Goal: Information Seeking & Learning: Learn about a topic

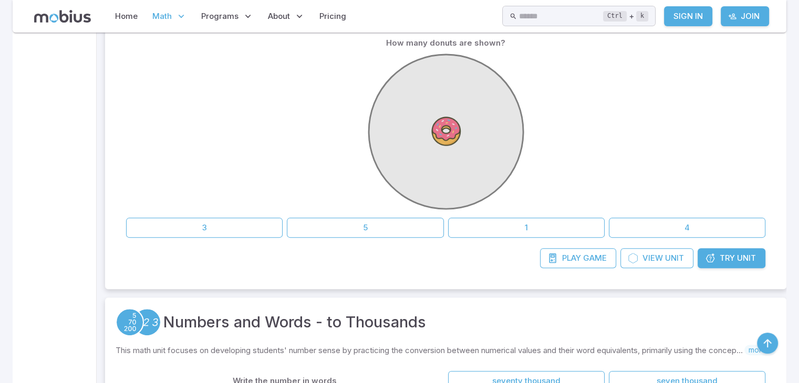
scroll to position [252, 0]
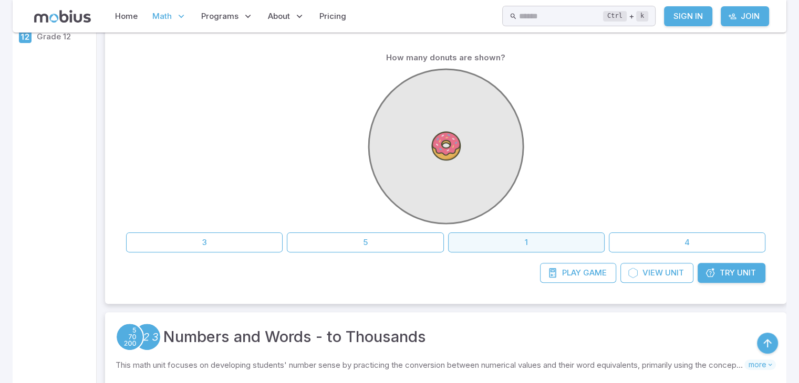
click at [498, 238] on button "1" at bounding box center [526, 243] width 156 height 20
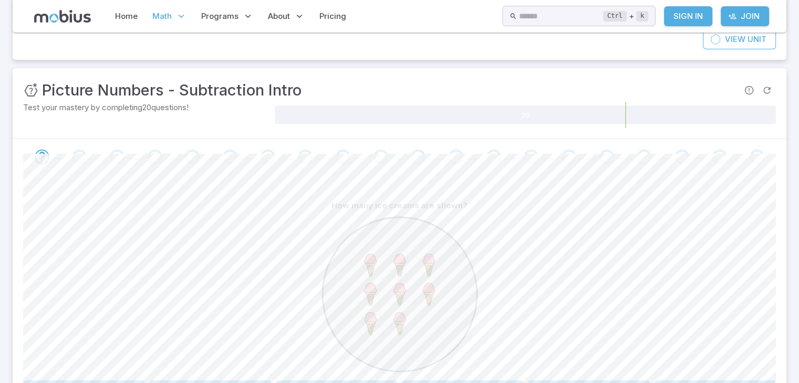
scroll to position [126, 0]
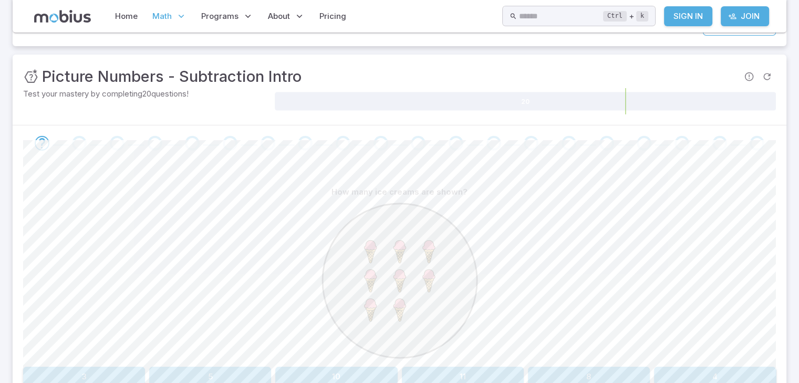
click at [537, 367] on button "8" at bounding box center [589, 377] width 122 height 20
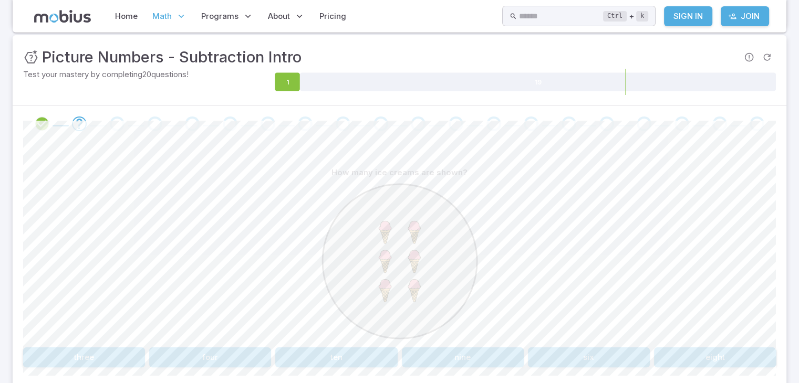
scroll to position [147, 0]
click at [567, 353] on button "six" at bounding box center [589, 356] width 122 height 20
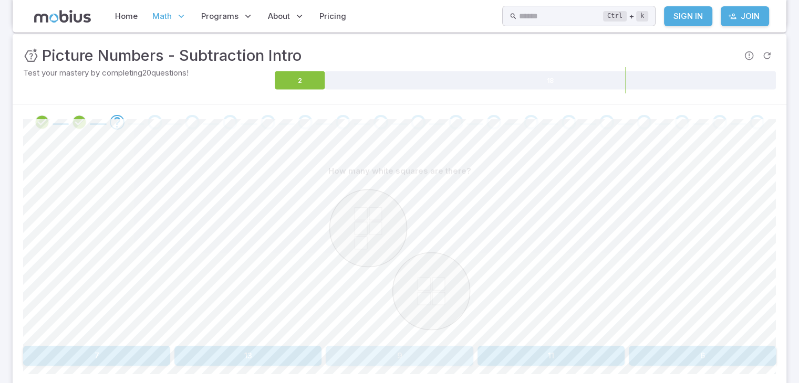
click at [411, 351] on button "9" at bounding box center [398, 356] width 147 height 20
click at [133, 351] on button "six" at bounding box center [84, 356] width 122 height 20
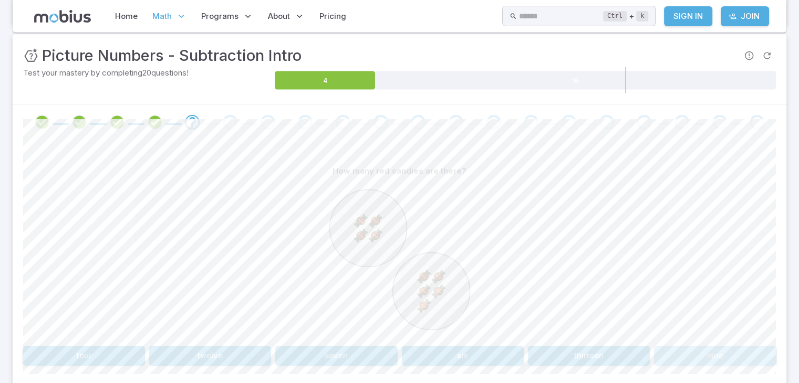
click at [686, 351] on button "nine" at bounding box center [715, 356] width 122 height 20
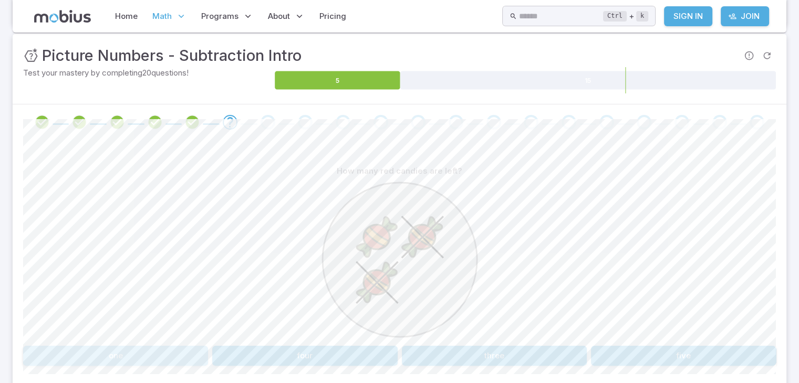
click at [190, 355] on button "one" at bounding box center [115, 356] width 185 height 20
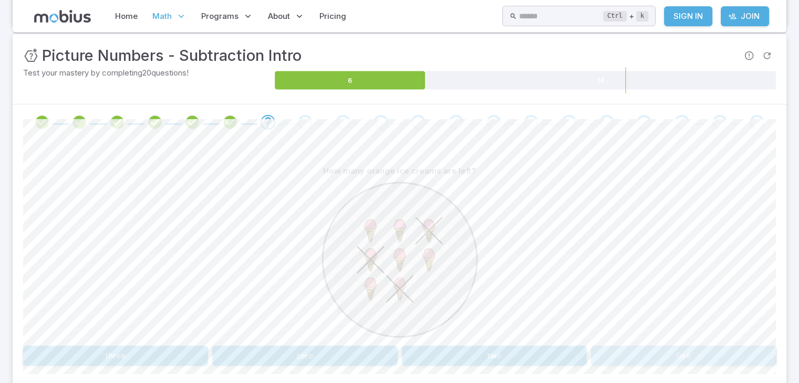
click at [601, 351] on button "five" at bounding box center [683, 356] width 185 height 20
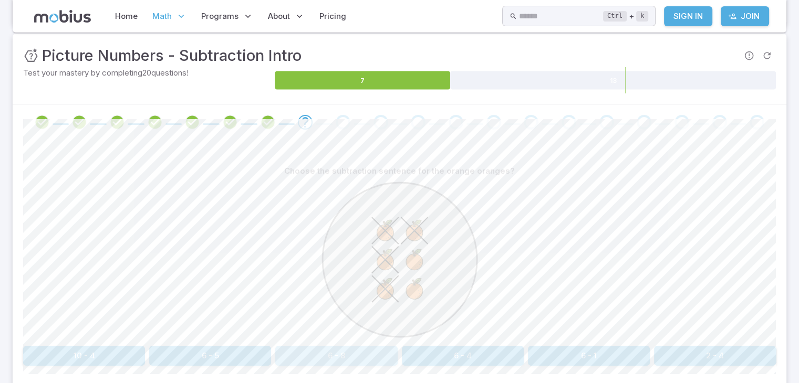
click at [375, 353] on button "6 - 8" at bounding box center [336, 356] width 122 height 20
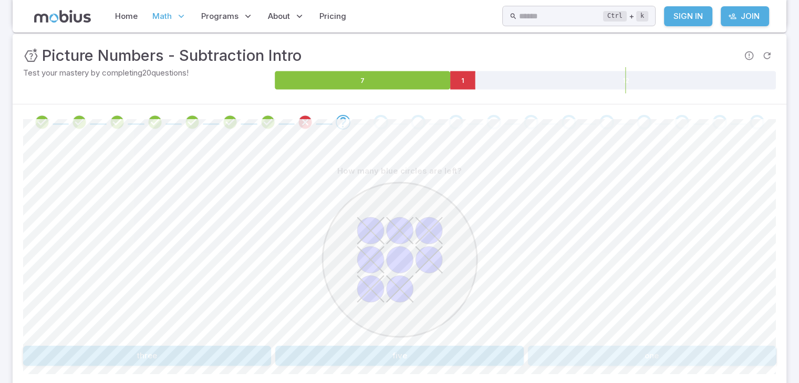
click at [594, 358] on button "one" at bounding box center [652, 356] width 248 height 20
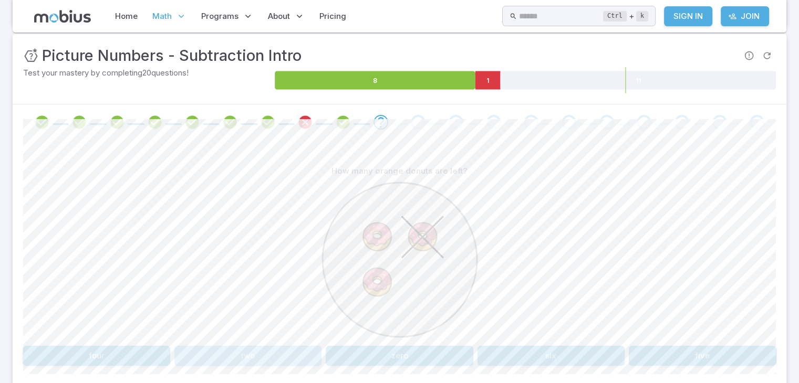
click at [241, 359] on button "two" at bounding box center [247, 356] width 147 height 20
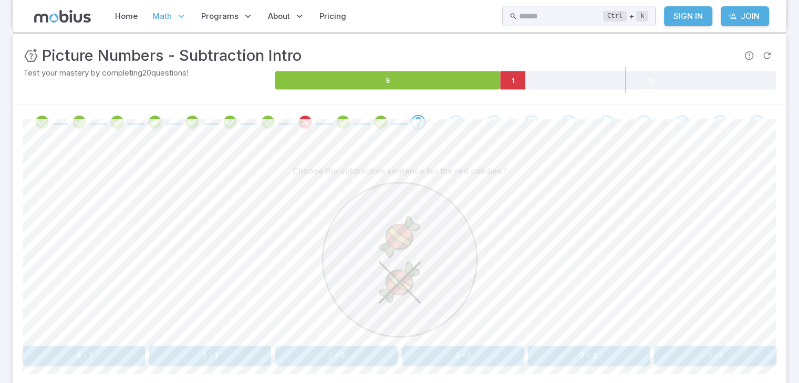
click at [266, 355] on button "2 - 1" at bounding box center [210, 356] width 122 height 20
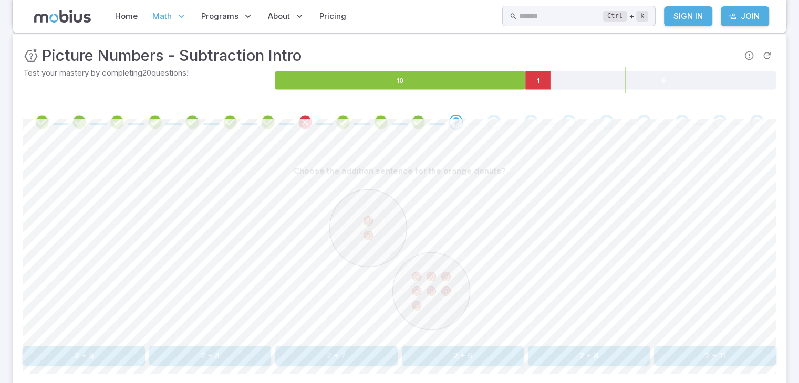
click at [351, 349] on button "2 + 7" at bounding box center [336, 356] width 122 height 20
click at [478, 345] on div "How many orange ice creams are left? three five one four" at bounding box center [399, 263] width 752 height 205
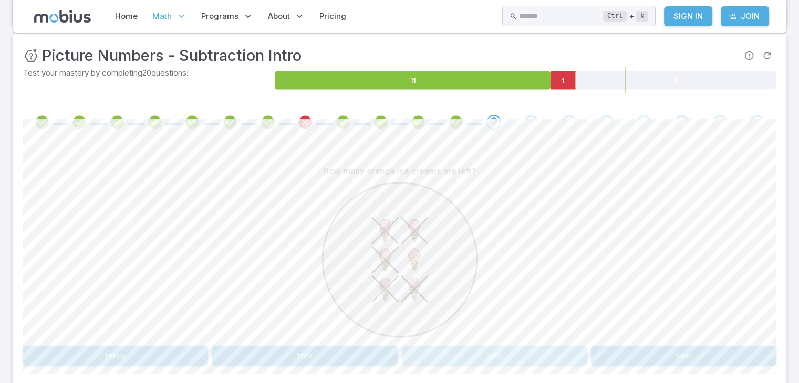
click at [475, 358] on button "one" at bounding box center [494, 356] width 185 height 20
click at [605, 365] on button "one" at bounding box center [683, 356] width 185 height 20
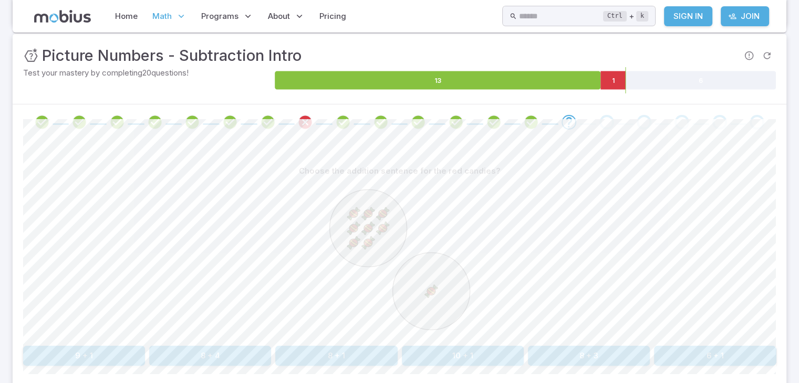
click at [79, 344] on div "Choose the addition sentence for the red candies? 9 + 1 8 + 4 8 + 1 10 + 1 8 + …" at bounding box center [399, 263] width 752 height 205
click at [81, 350] on button "9 + 1" at bounding box center [84, 356] width 122 height 20
click at [490, 359] on button "2 + 8" at bounding box center [463, 356] width 122 height 20
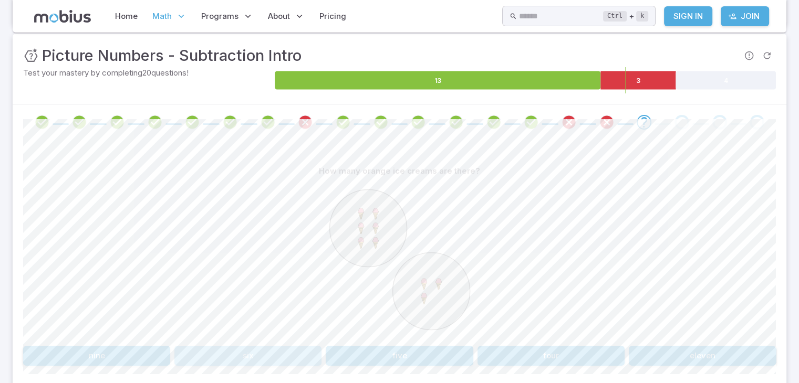
click at [266, 352] on button "six" at bounding box center [247, 356] width 147 height 20
click at [500, 350] on button "6" at bounding box center [550, 356] width 147 height 20
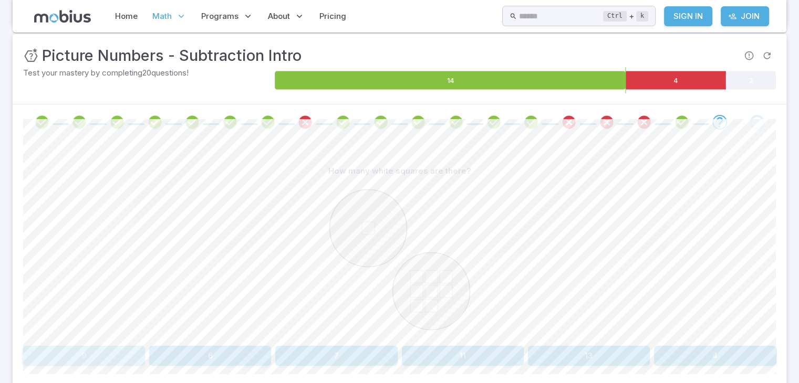
click at [133, 357] on button "9" at bounding box center [84, 356] width 122 height 20
click at [485, 352] on button "six" at bounding box center [463, 356] width 122 height 20
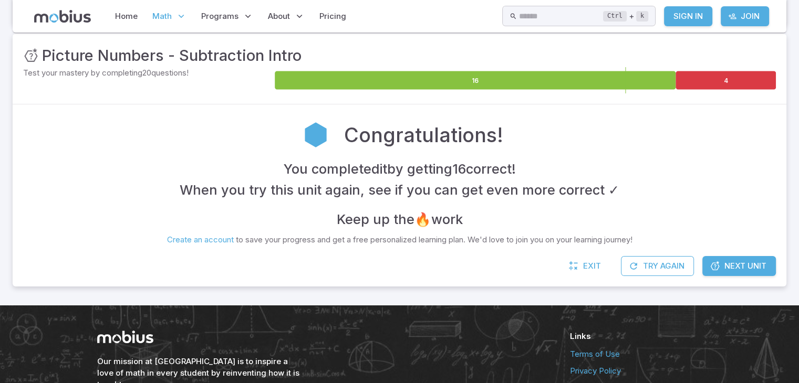
drag, startPoint x: 723, startPoint y: 254, endPoint x: 724, endPoint y: 270, distance: 16.8
click at [724, 270] on div "Unit Mastery : Picture Numbers - Subtraction Intro Test your mastery by complet…" at bounding box center [399, 160] width 773 height 253
click at [724, 267] on span "Next Unit" at bounding box center [745, 266] width 42 height 12
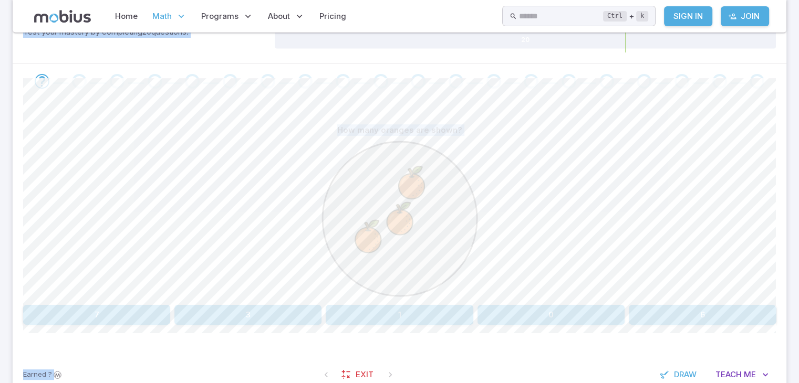
scroll to position [189, 0]
click at [541, 146] on div at bounding box center [399, 219] width 752 height 161
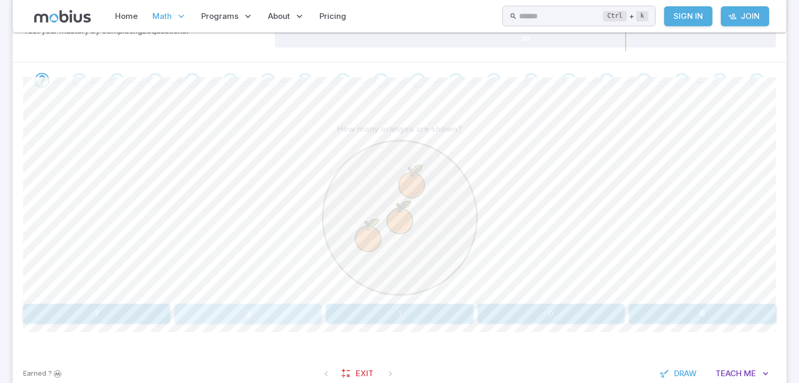
click at [274, 312] on button "3" at bounding box center [247, 314] width 147 height 20
click at [216, 309] on button "5" at bounding box center [247, 314] width 147 height 20
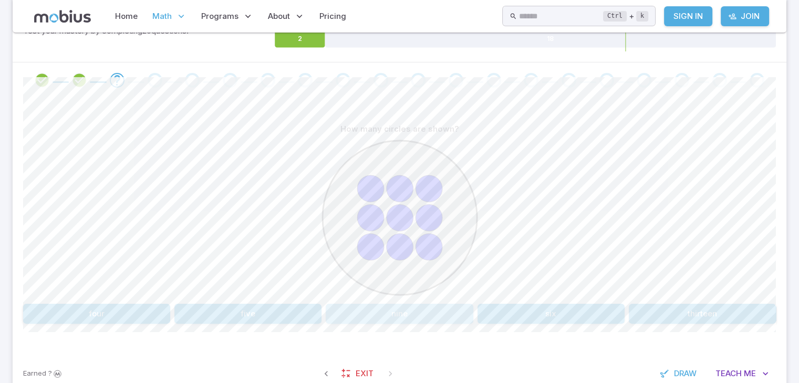
click at [397, 315] on button "nine" at bounding box center [398, 314] width 147 height 20
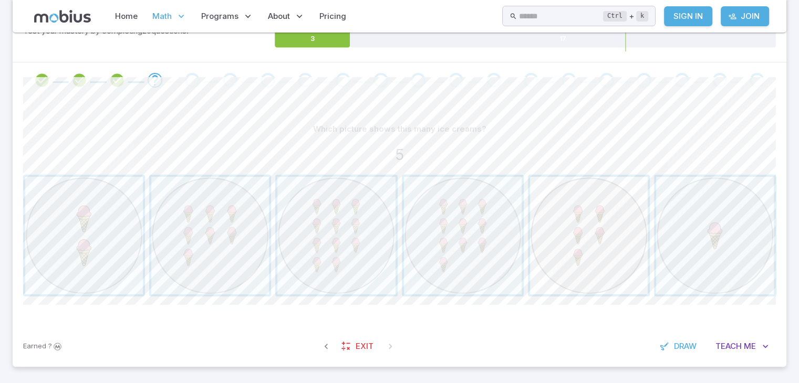
click at [570, 256] on span "button" at bounding box center [589, 236] width 118 height 118
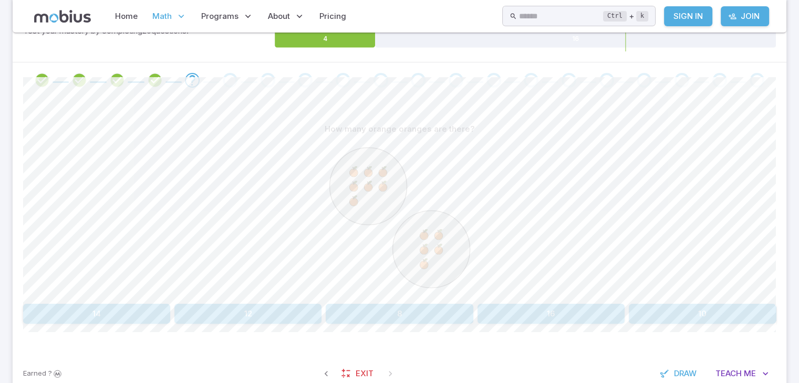
click at [300, 305] on button "12" at bounding box center [247, 314] width 147 height 20
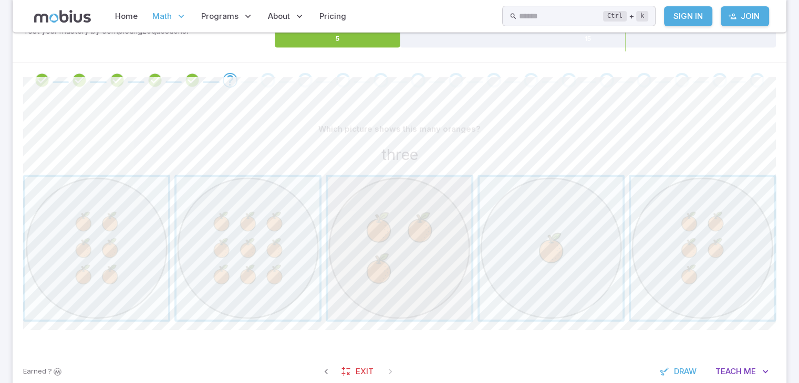
click at [400, 257] on span "button" at bounding box center [399, 248] width 143 height 143
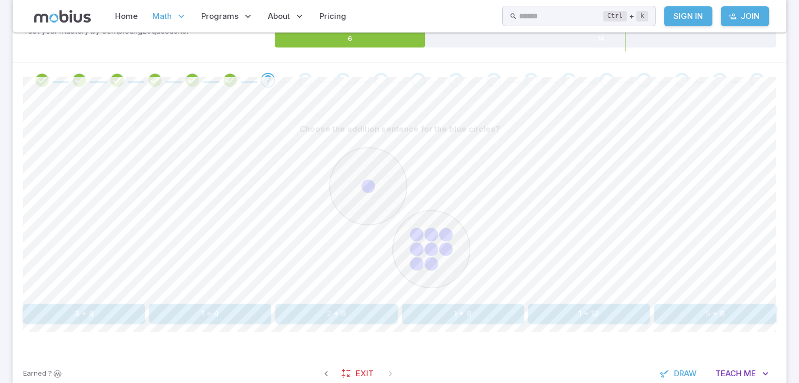
click at [387, 312] on button "2 + 8" at bounding box center [336, 314] width 122 height 20
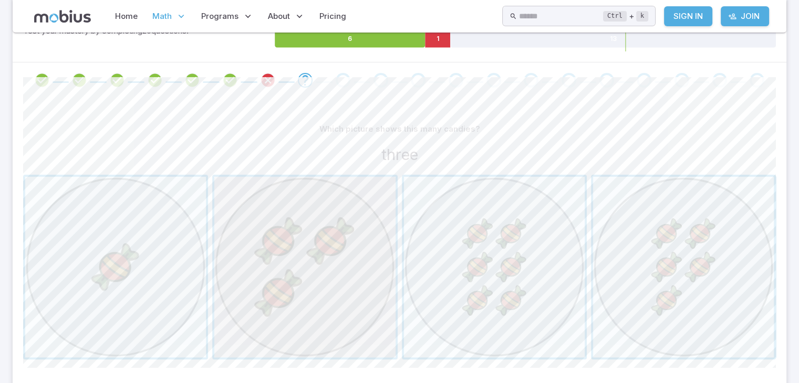
click at [268, 312] on span "button" at bounding box center [304, 267] width 181 height 181
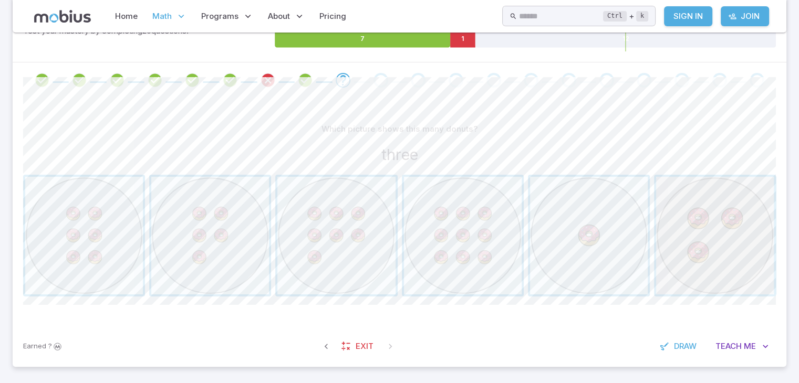
click at [677, 222] on span "button" at bounding box center [715, 236] width 118 height 118
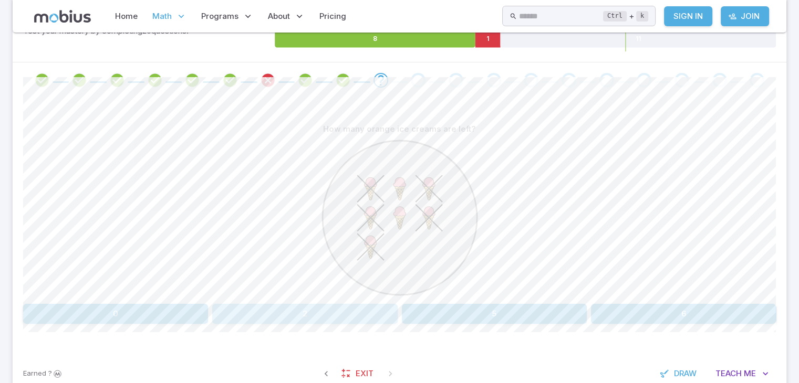
click at [301, 310] on button "2" at bounding box center [304, 314] width 185 height 20
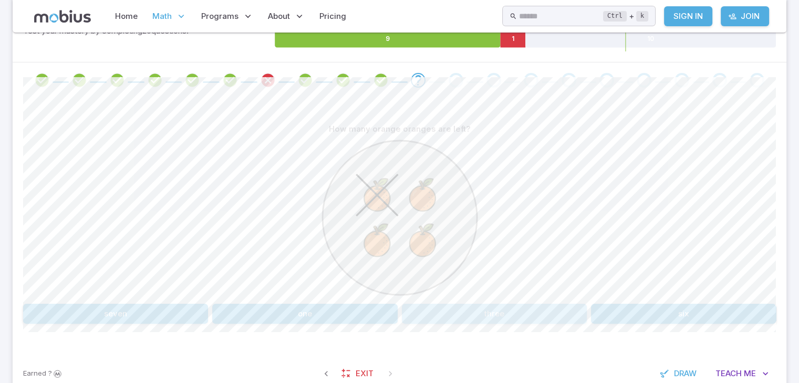
click at [444, 309] on button "three" at bounding box center [494, 314] width 185 height 20
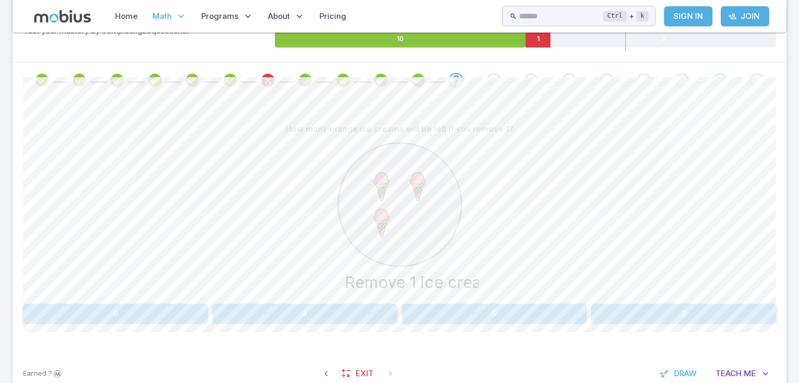
click at [374, 192] on image at bounding box center [381, 187] width 35 height 35
click at [320, 312] on button "4" at bounding box center [304, 314] width 185 height 20
click at [241, 308] on button "five" at bounding box center [304, 314] width 185 height 20
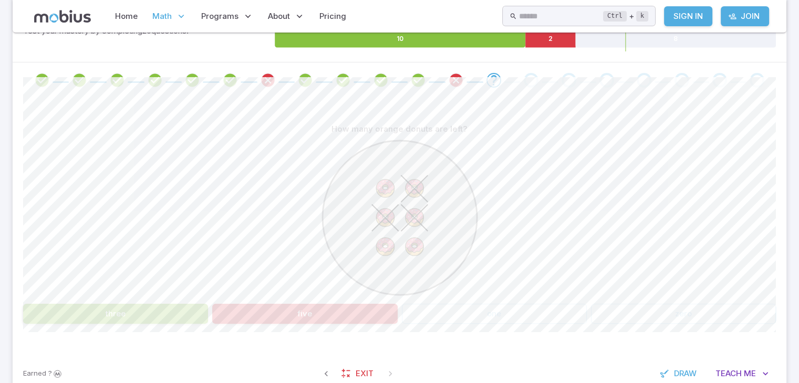
click at [183, 313] on button "three" at bounding box center [115, 314] width 185 height 20
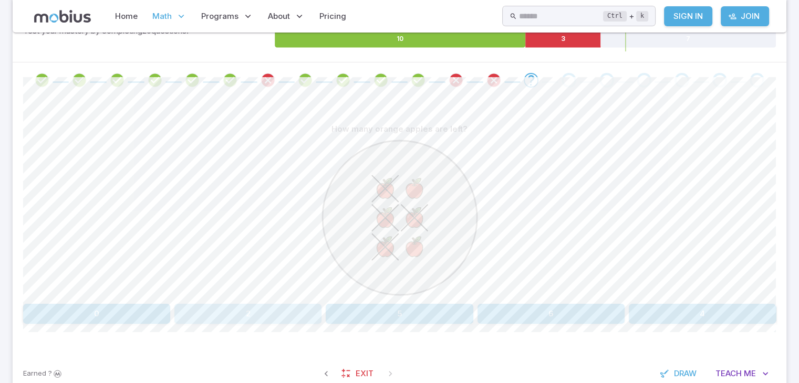
click at [219, 307] on button "2" at bounding box center [247, 314] width 147 height 20
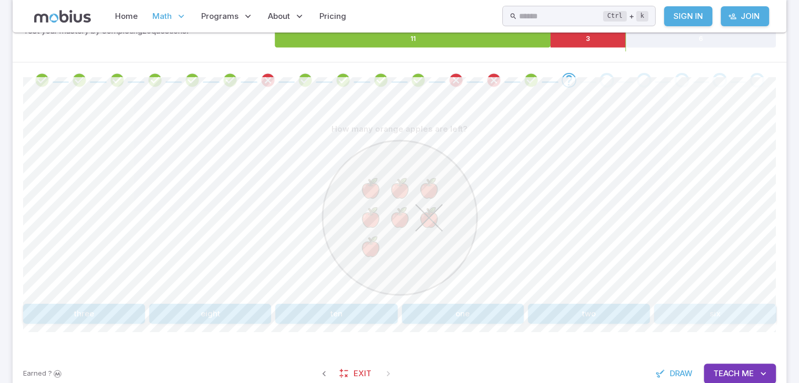
click at [703, 313] on button "six" at bounding box center [715, 314] width 122 height 20
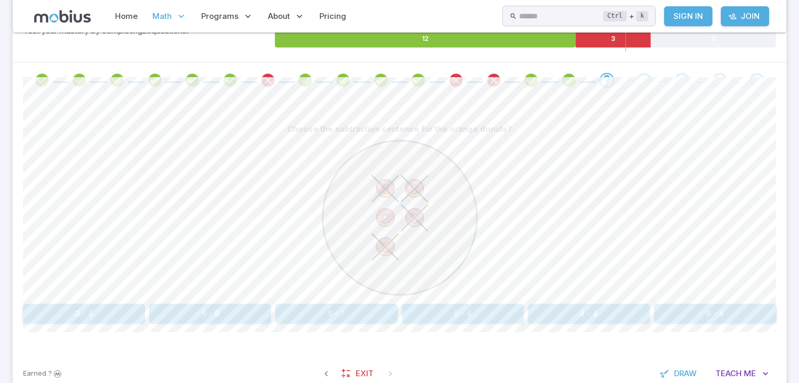
click at [550, 257] on div at bounding box center [399, 219] width 752 height 161
click at [334, 315] on button "5 - 7" at bounding box center [336, 314] width 122 height 20
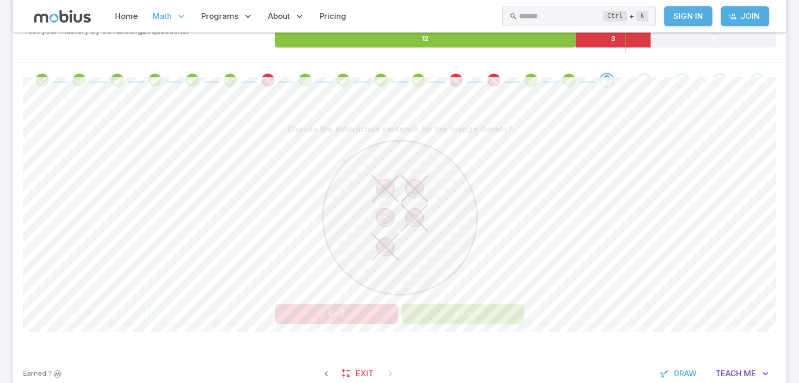
click at [424, 302] on div "Choose the subtraction sentence for the orange donuts? 3 - 4 5 - 8 5 - 7 5 - 4 …" at bounding box center [399, 221] width 752 height 205
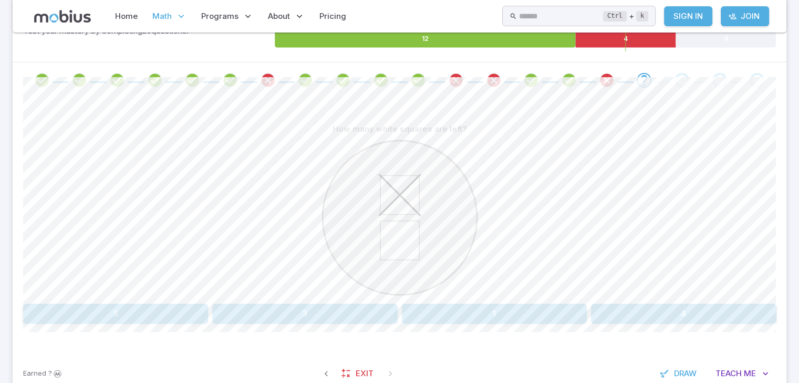
click at [418, 294] on icon at bounding box center [399, 217] width 157 height 157
click at [414, 311] on button "1" at bounding box center [494, 314] width 185 height 20
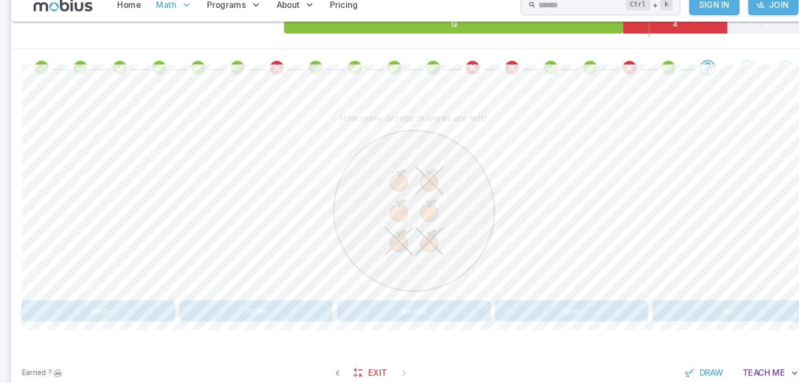
scroll to position [193, 0]
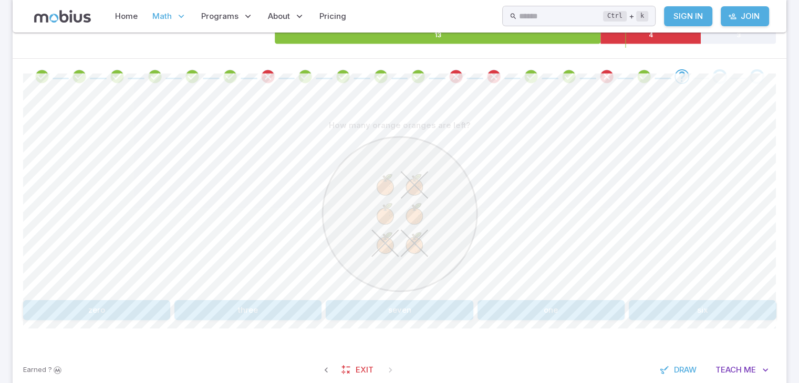
click at [270, 305] on button "three" at bounding box center [247, 310] width 147 height 20
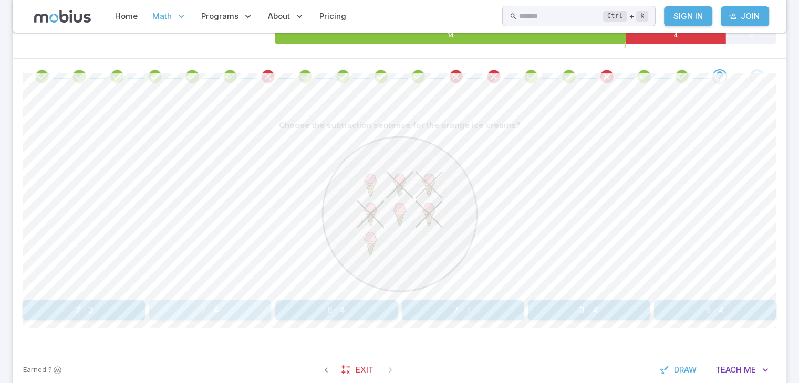
click at [243, 313] on button "7 - 4" at bounding box center [210, 310] width 122 height 20
click at [356, 310] on button "9" at bounding box center [336, 310] width 122 height 20
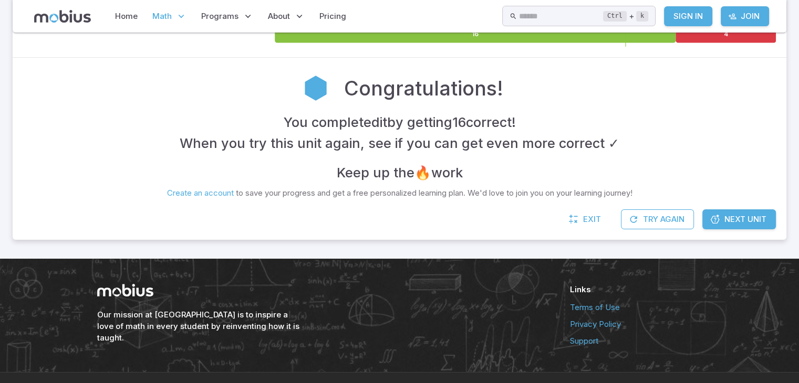
scroll to position [215, 0]
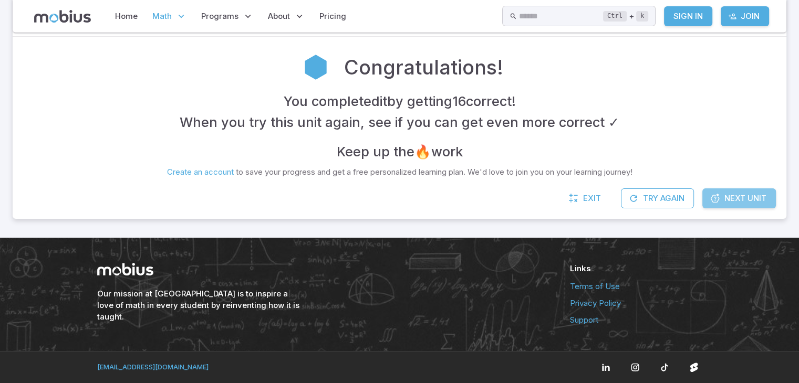
click at [741, 194] on span "Next Unit" at bounding box center [745, 199] width 42 height 12
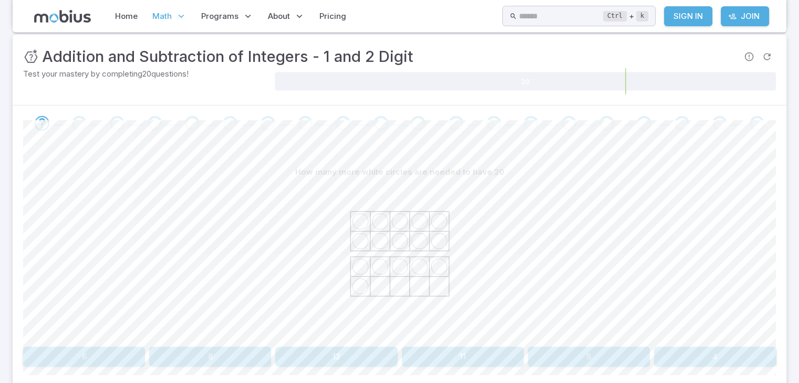
scroll to position [147, 0]
click at [607, 300] on div at bounding box center [399, 261] width 752 height 161
click at [311, 354] on button "12" at bounding box center [336, 356] width 122 height 20
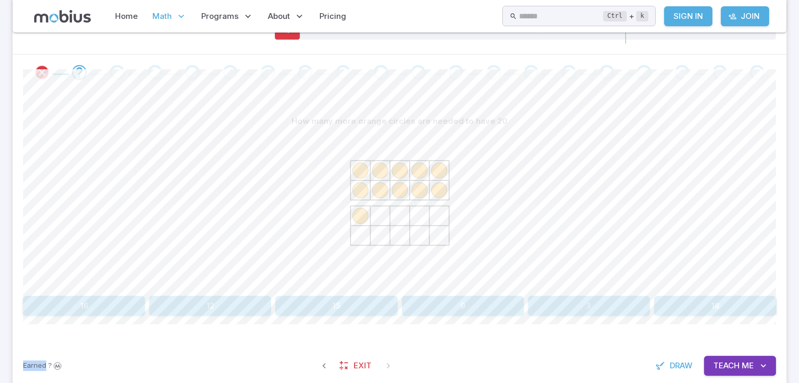
scroll to position [176, 0]
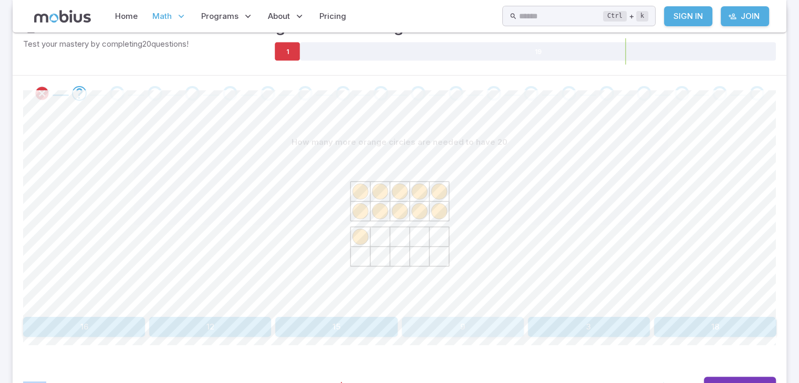
click at [463, 328] on button "9" at bounding box center [463, 327] width 122 height 20
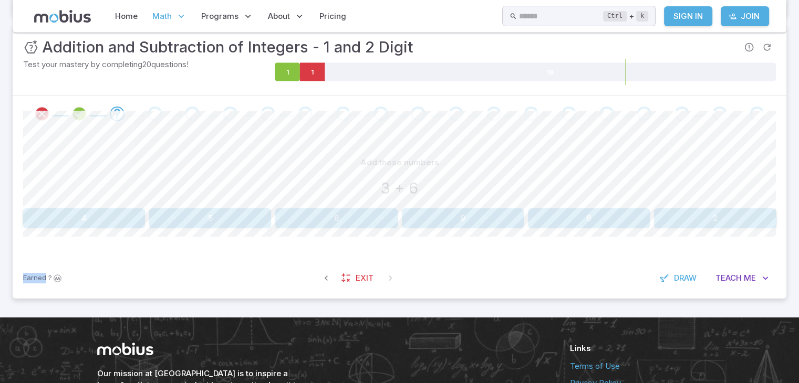
scroll to position [155, 0]
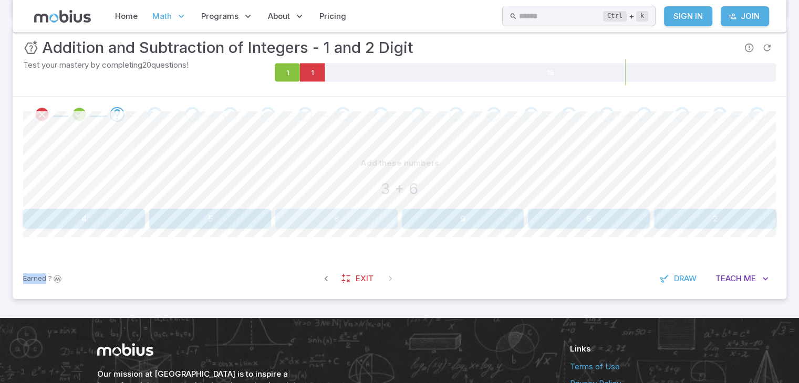
click at [361, 209] on button "8" at bounding box center [336, 219] width 122 height 20
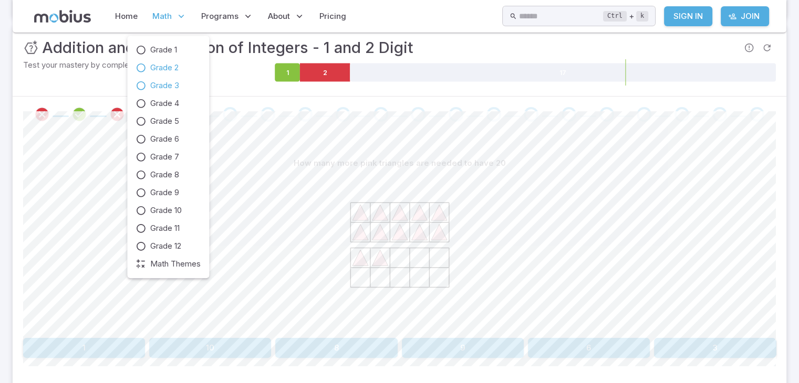
click at [153, 62] on span "Grade 2" at bounding box center [164, 68] width 28 height 12
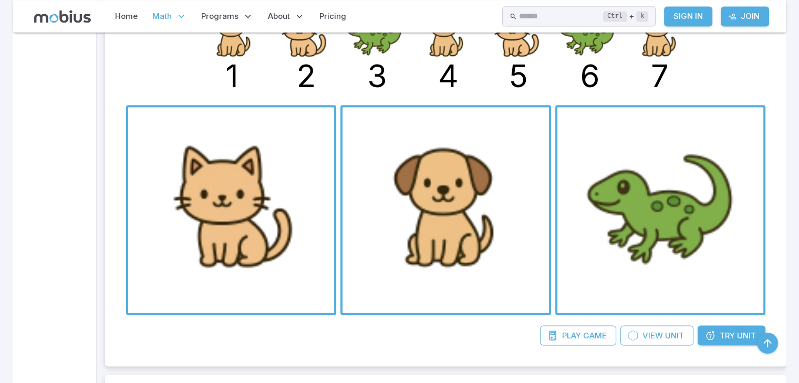
scroll to position [1869, 0]
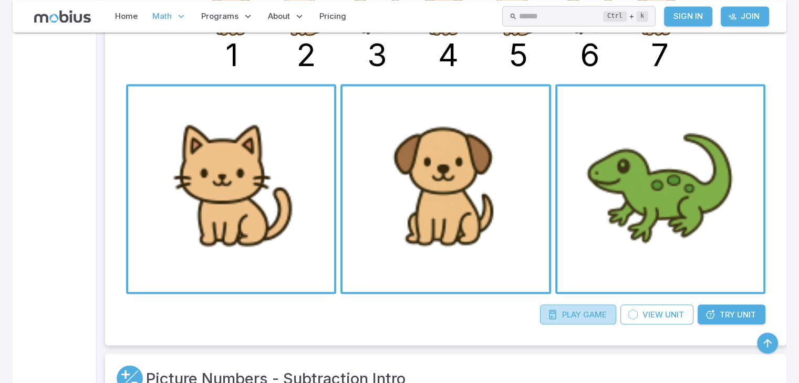
click at [549, 309] on icon at bounding box center [552, 314] width 10 height 10
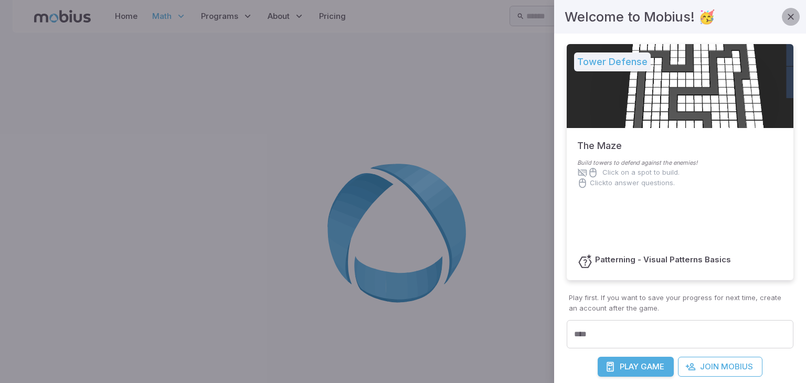
click at [785, 11] on button "button" at bounding box center [791, 17] width 18 height 18
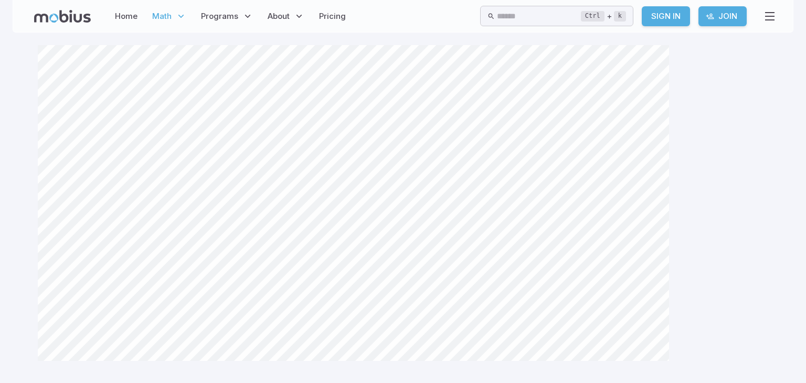
click at [366, 355] on div "Canvas actions 100 % Exit zen mode" at bounding box center [403, 236] width 731 height 383
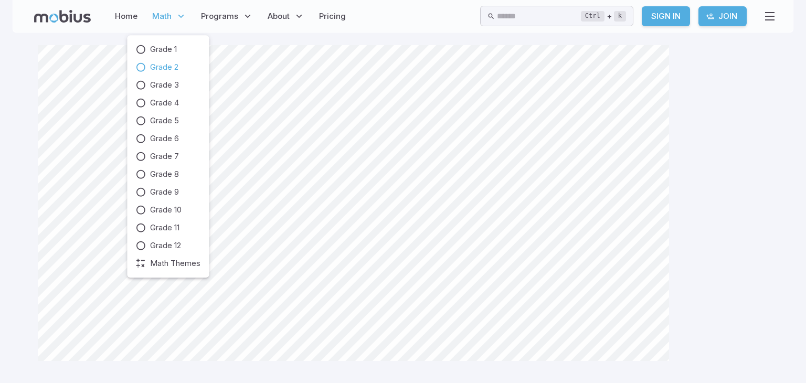
click at [152, 11] on span "Math" at bounding box center [161, 16] width 19 height 12
click at [157, 13] on span "Math" at bounding box center [161, 16] width 19 height 12
click at [163, 67] on span "Grade 2" at bounding box center [164, 67] width 28 height 12
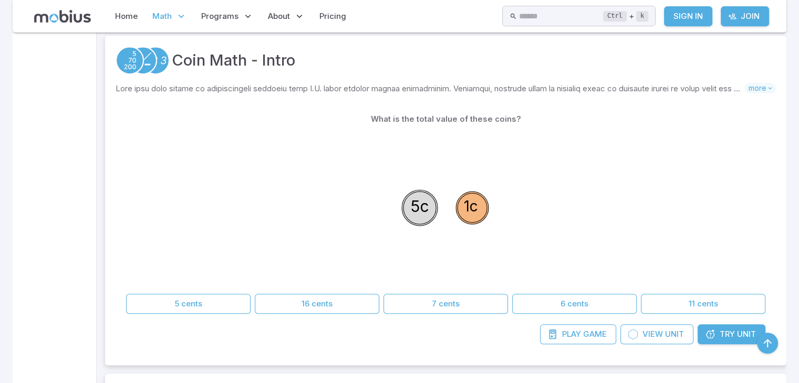
scroll to position [504, 0]
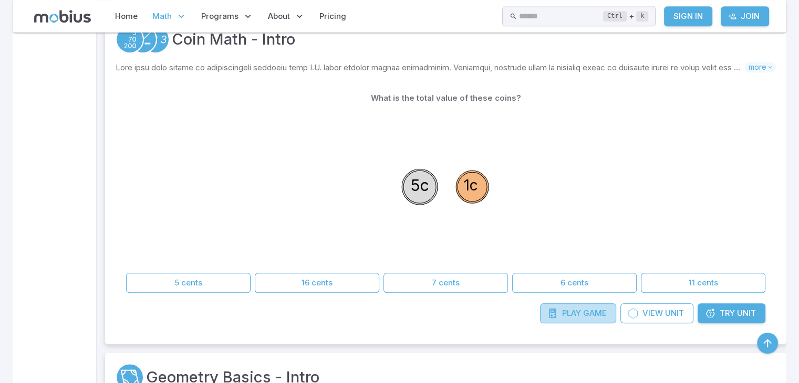
click at [595, 315] on span "Game" at bounding box center [595, 314] width 24 height 12
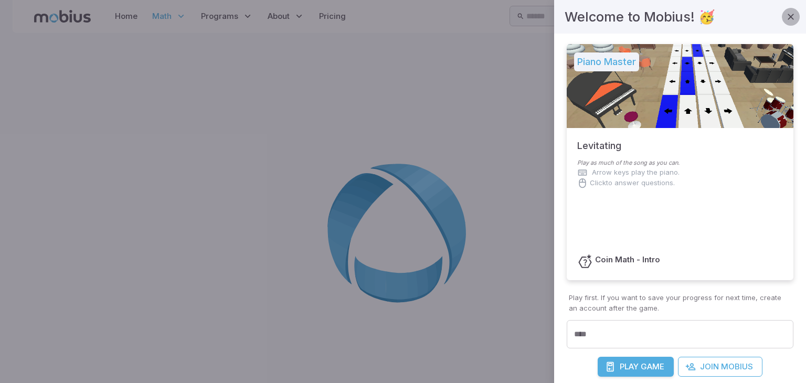
click at [782, 14] on button "button" at bounding box center [791, 17] width 18 height 18
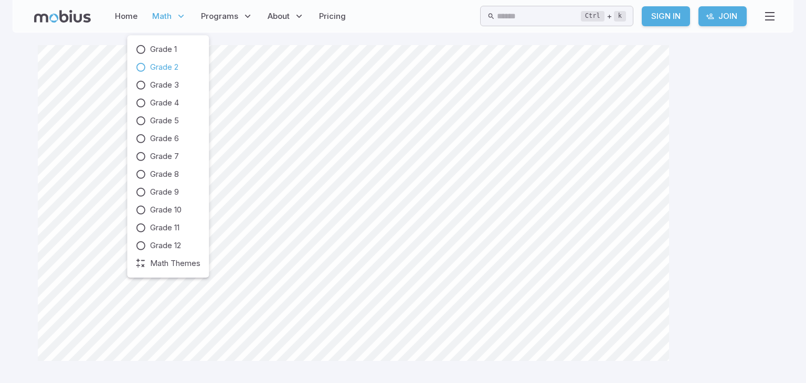
click at [156, 9] on p "Math" at bounding box center [169, 16] width 40 height 24
click at [169, 61] on span "Grade 2" at bounding box center [164, 67] width 28 height 12
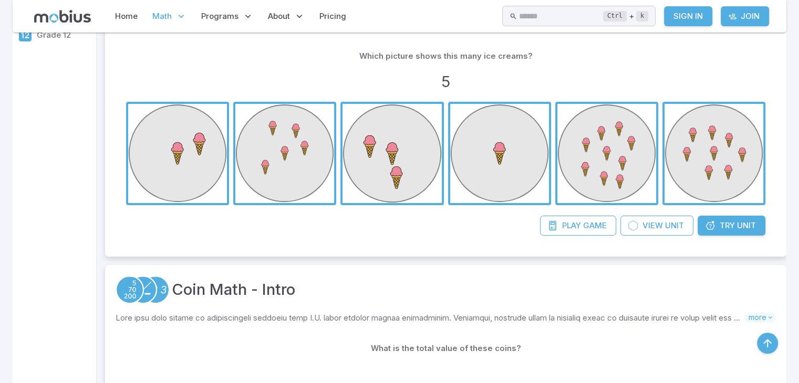
scroll to position [252, 0]
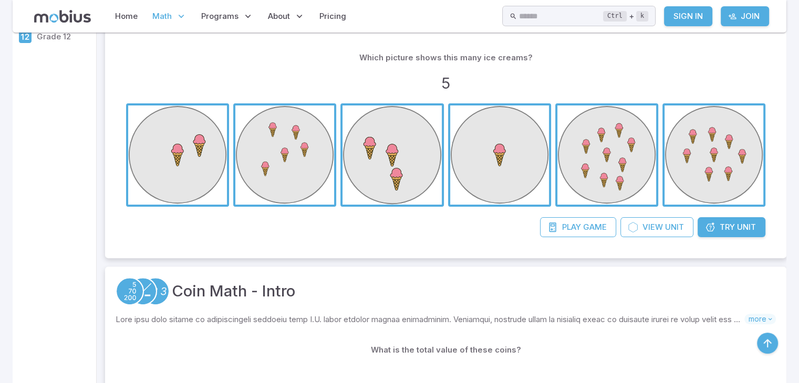
click at [272, 156] on span "button" at bounding box center [284, 155] width 99 height 99
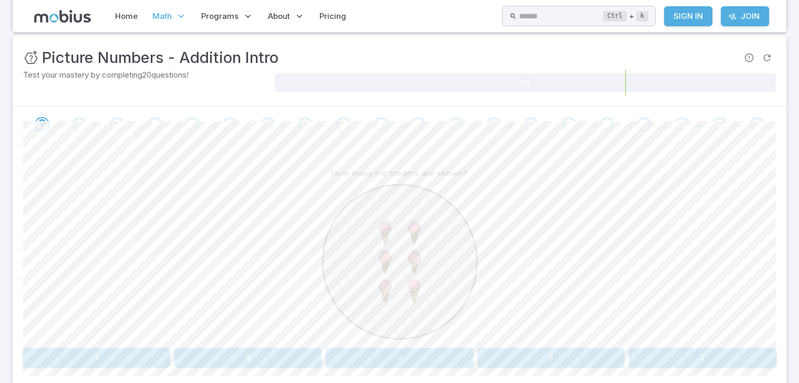
scroll to position [147, 0]
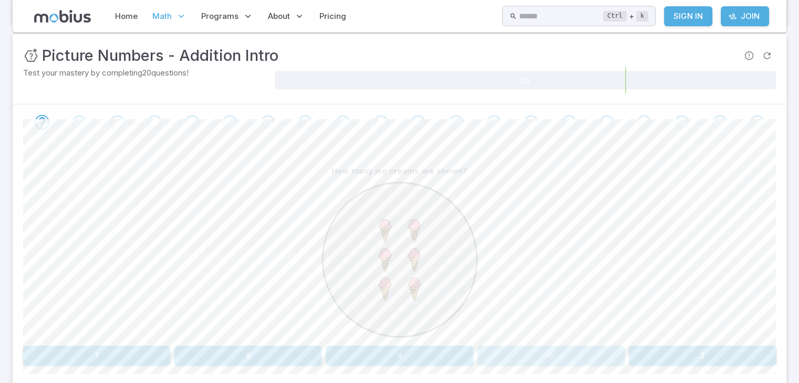
click at [505, 355] on button "6" at bounding box center [550, 356] width 147 height 20
click at [377, 358] on button "three" at bounding box center [398, 356] width 147 height 20
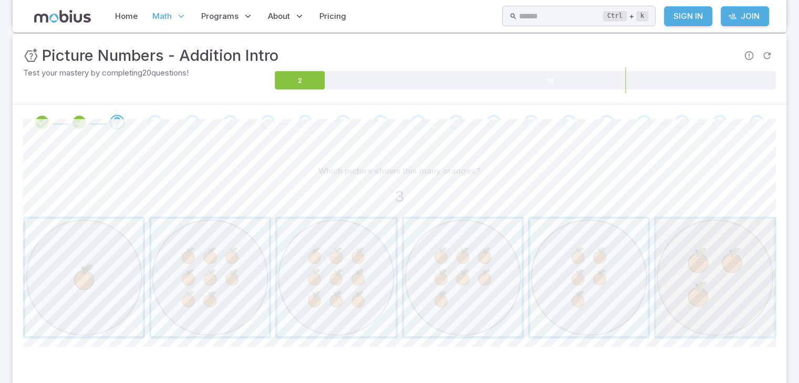
click at [723, 267] on span "button" at bounding box center [715, 278] width 118 height 118
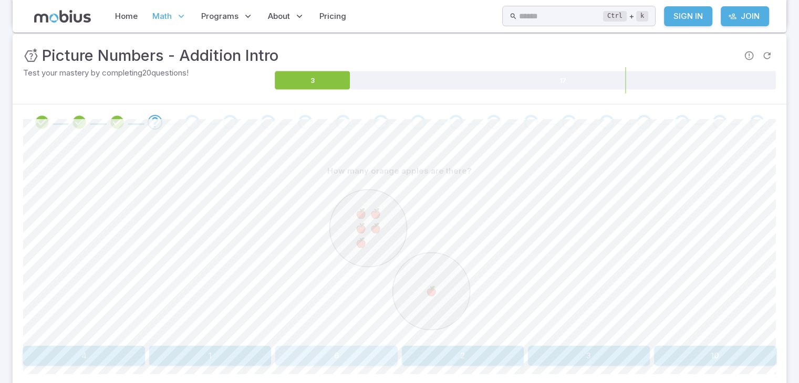
click at [337, 350] on button "6" at bounding box center [336, 356] width 122 height 20
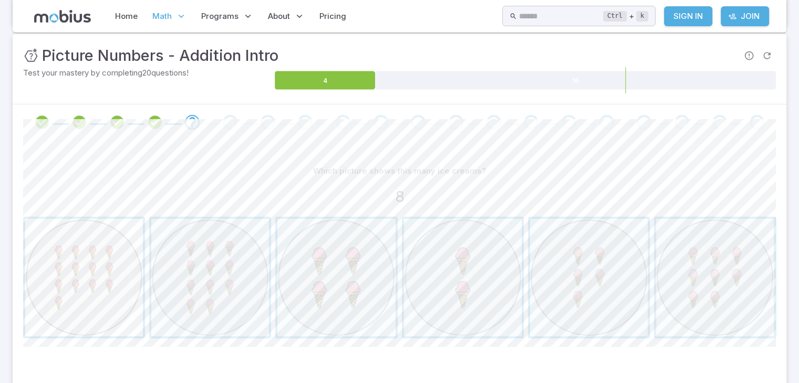
click at [62, 250] on span "button" at bounding box center [84, 278] width 118 height 118
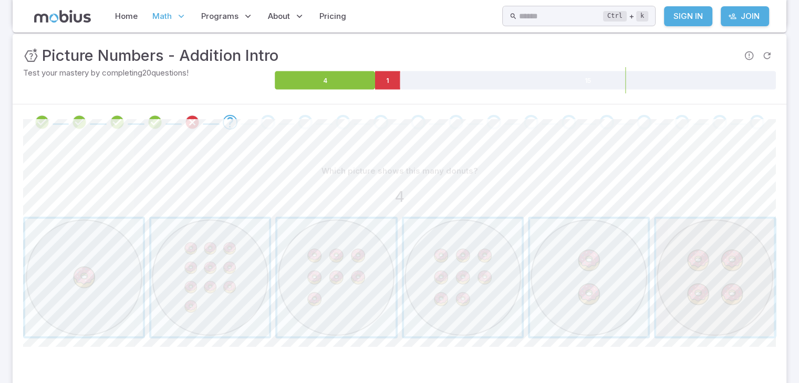
click at [708, 290] on span "button" at bounding box center [715, 278] width 118 height 118
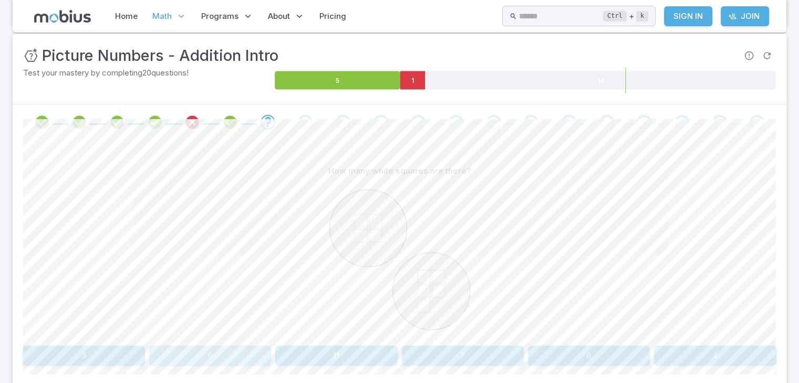
click at [256, 344] on div "How many white squares are there? 5 9 11 7 6 4" at bounding box center [399, 263] width 752 height 205
click at [218, 353] on button "9" at bounding box center [210, 356] width 122 height 20
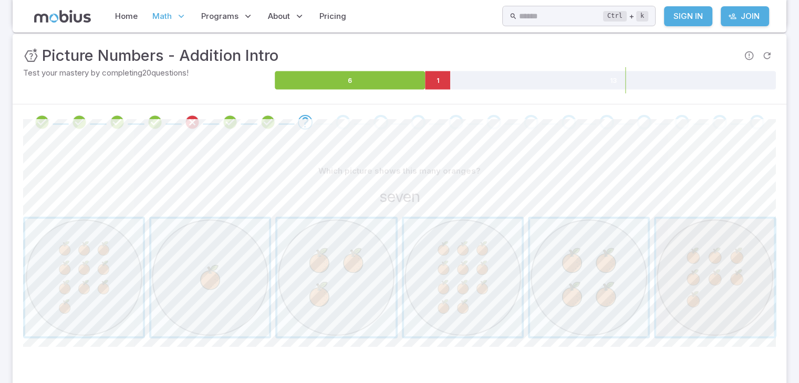
click at [694, 299] on span "button" at bounding box center [715, 278] width 118 height 118
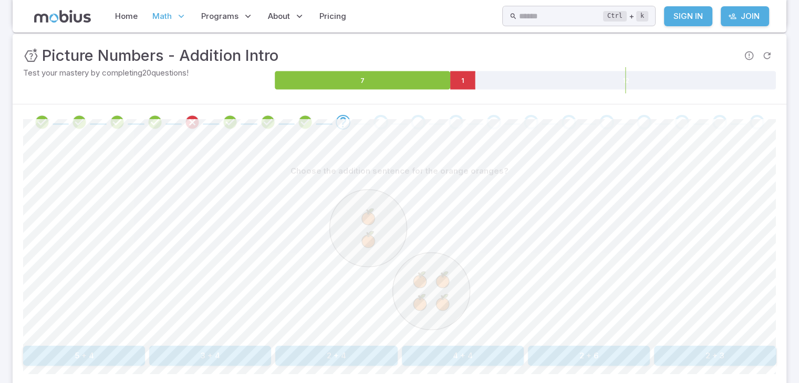
click at [550, 352] on button "2 + 6" at bounding box center [589, 356] width 122 height 20
click at [669, 353] on button "nine" at bounding box center [715, 356] width 122 height 20
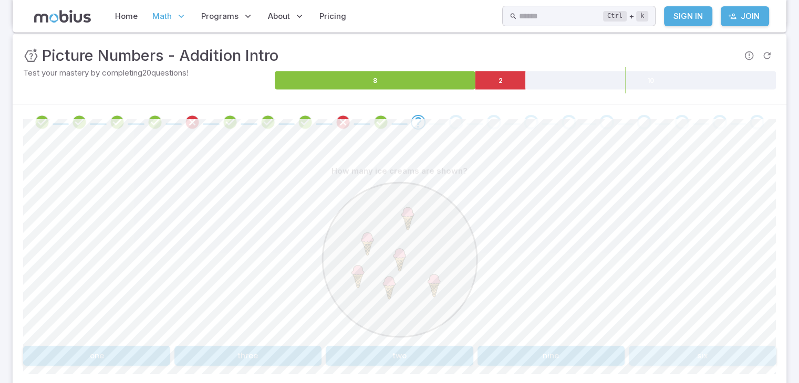
click at [649, 354] on button "six" at bounding box center [701, 356] width 147 height 20
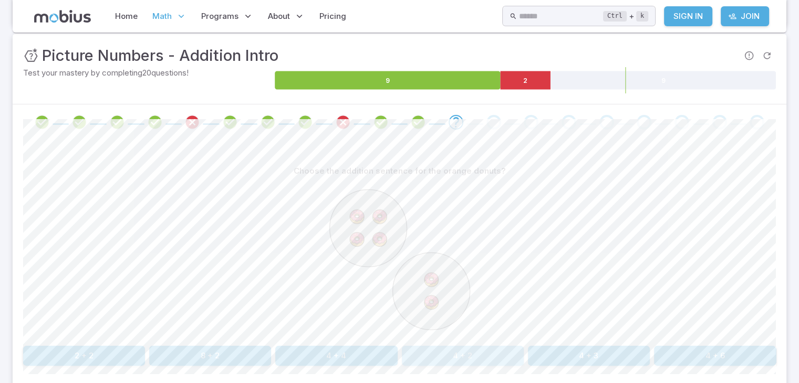
click at [468, 354] on button "4 + 2" at bounding box center [463, 356] width 122 height 20
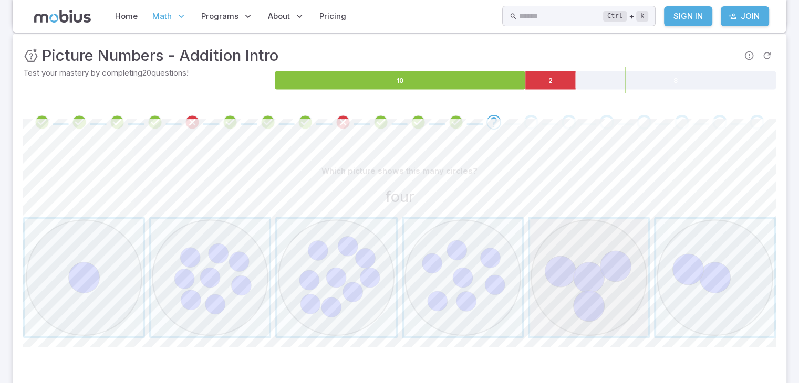
click at [577, 274] on span "button" at bounding box center [589, 278] width 118 height 118
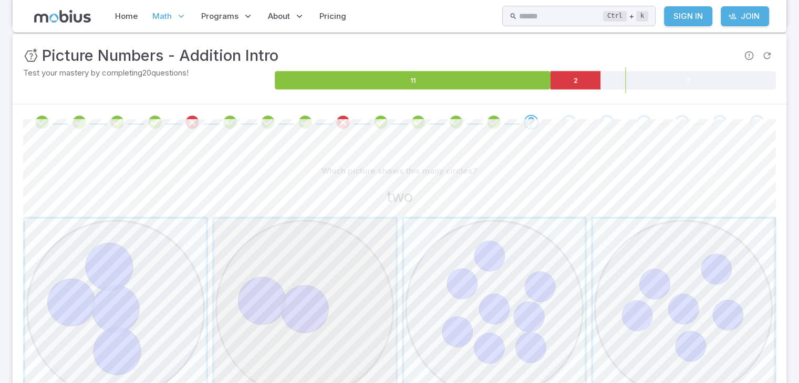
click at [361, 312] on span "button" at bounding box center [304, 309] width 181 height 181
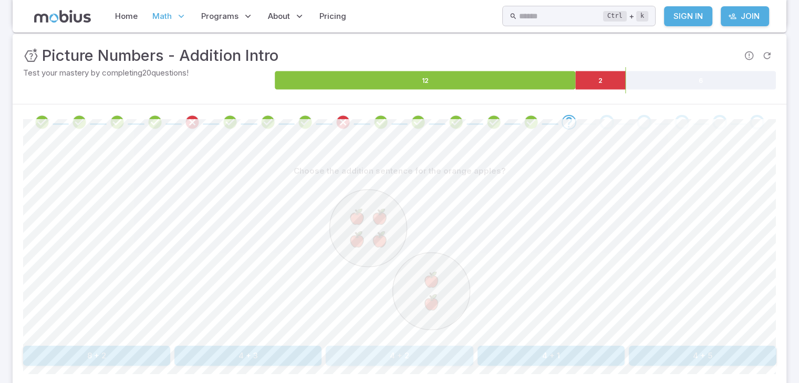
click at [393, 354] on button "4 + 2" at bounding box center [398, 356] width 147 height 20
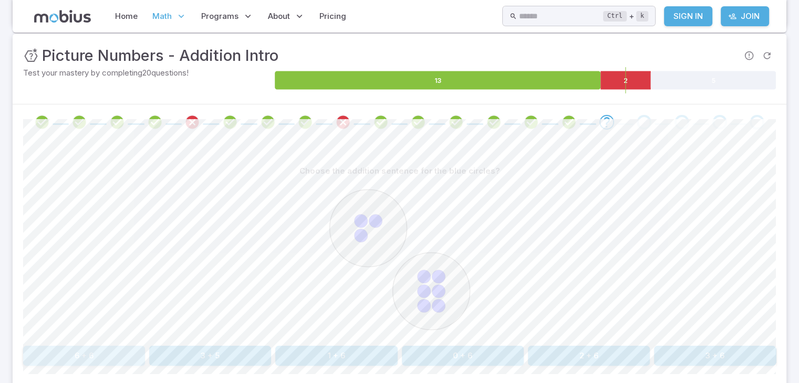
click at [118, 351] on button "6 + 6" at bounding box center [84, 356] width 122 height 20
click at [266, 352] on button "2 + 4" at bounding box center [210, 356] width 122 height 20
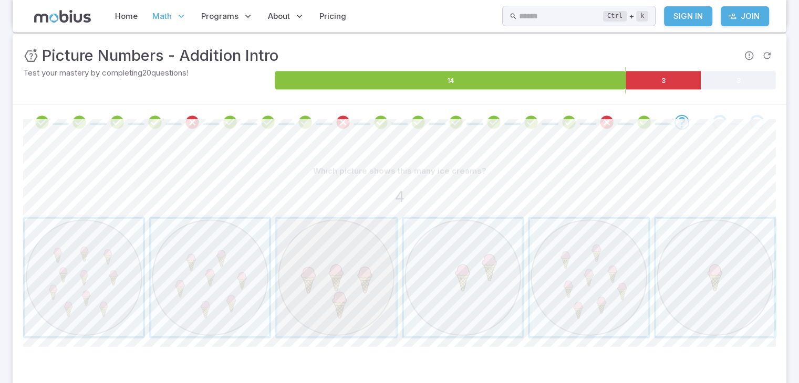
click at [341, 306] on span "button" at bounding box center [336, 278] width 118 height 118
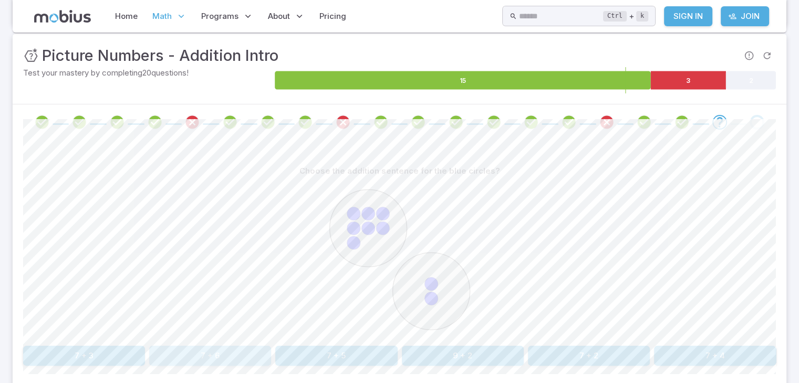
click at [249, 349] on button "7 + 6" at bounding box center [210, 356] width 122 height 20
click at [116, 370] on div "How many orange oranges are there? nine twelve eleven seven thirteen five Canva…" at bounding box center [399, 267] width 752 height 255
click at [122, 353] on button "nine" at bounding box center [84, 356] width 122 height 20
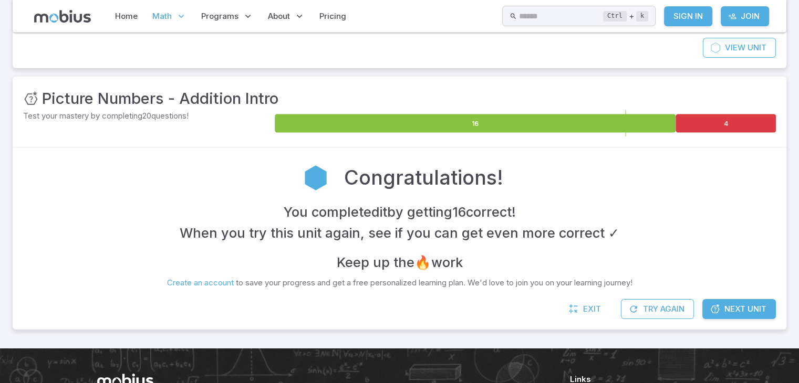
scroll to position [105, 0]
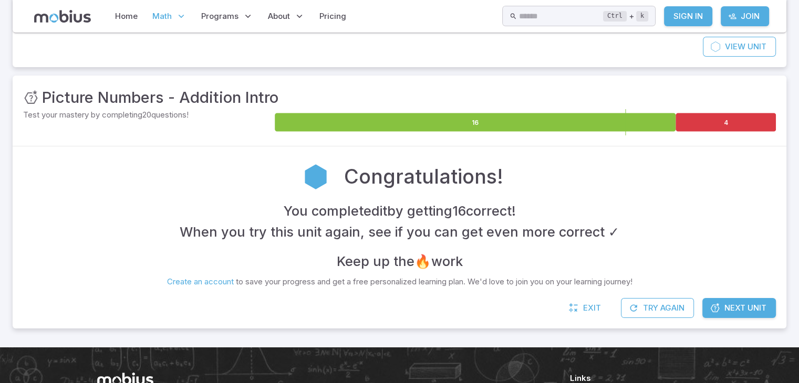
click at [718, 303] on icon at bounding box center [714, 308] width 10 height 10
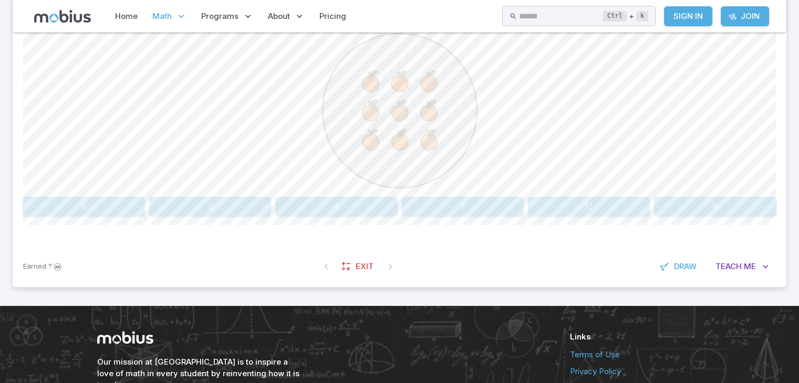
scroll to position [365, 0]
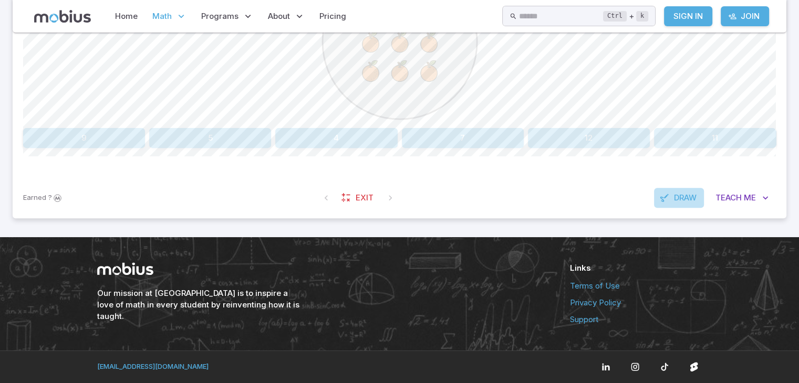
click at [676, 197] on span "Draw" at bounding box center [685, 198] width 23 height 12
click at [571, 198] on div "Earned ? Exit Draw Teach Me" at bounding box center [399, 197] width 773 height 41
drag, startPoint x: 730, startPoint y: 190, endPoint x: 327, endPoint y: 172, distance: 403.6
click at [327, 172] on div "Unit Mastery : Picture Numbers - Subtraction Intro Test your mastery by complet…" at bounding box center [399, 17] width 773 height 403
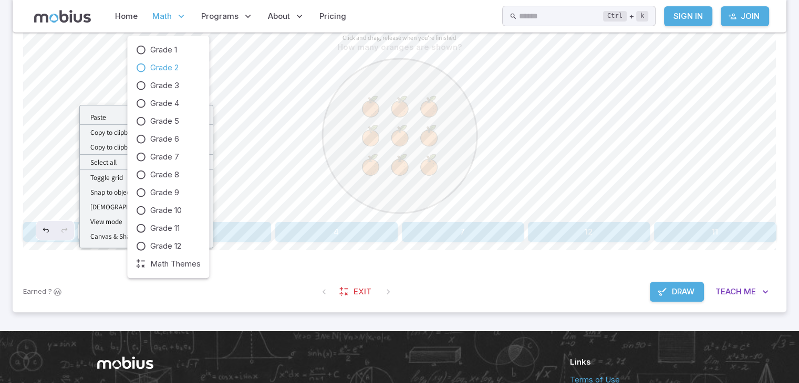
scroll to position [266, 0]
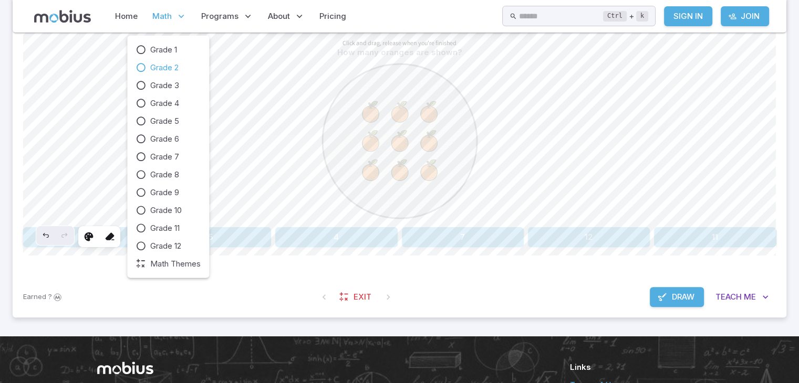
click at [156, 9] on p "Math" at bounding box center [169, 16] width 40 height 24
drag, startPoint x: 151, startPoint y: 67, endPoint x: 141, endPoint y: 62, distance: 11.3
click at [141, 62] on icon at bounding box center [140, 67] width 10 height 10
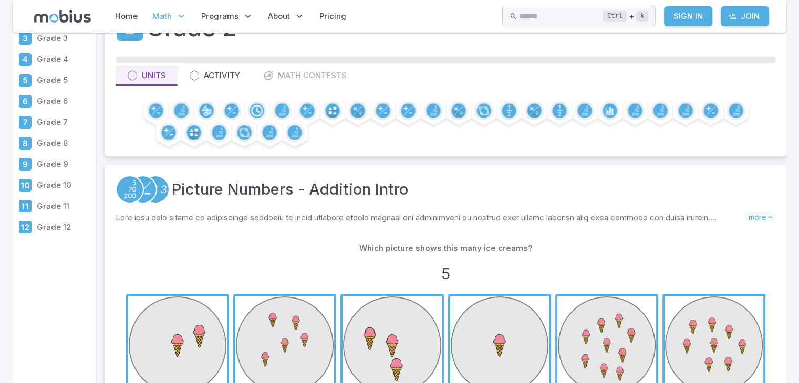
scroll to position [63, 0]
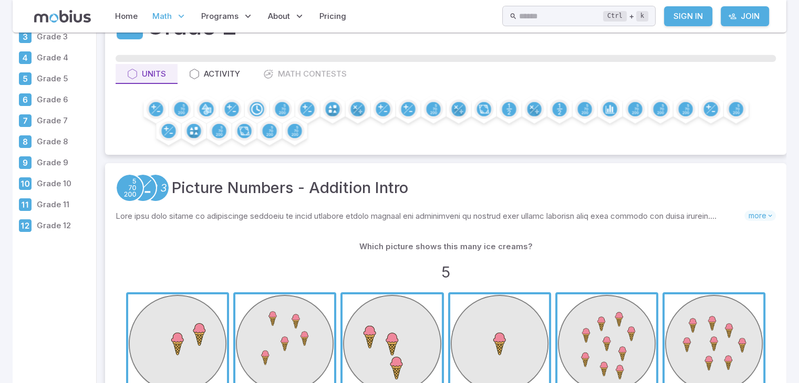
click at [573, 382] on span "button" at bounding box center [606, 344] width 99 height 99
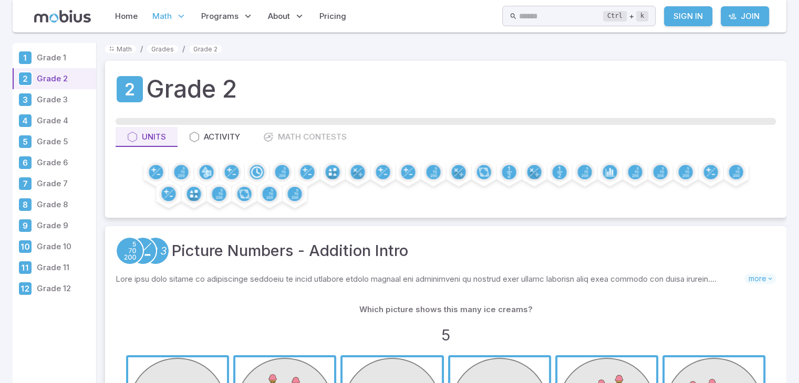
scroll to position [63, 0]
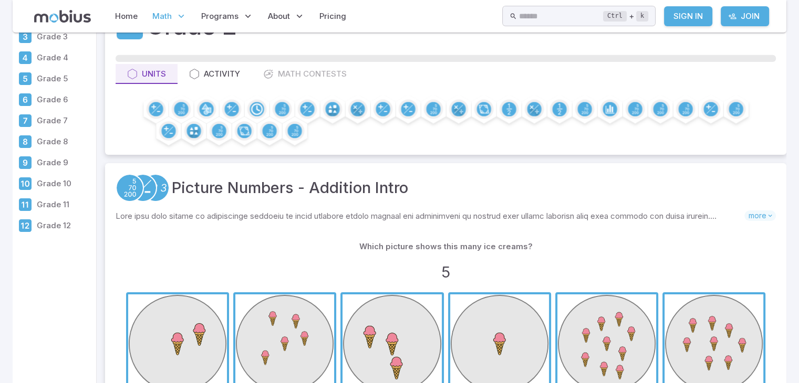
click at [225, 224] on div "Skills you will learn include: Numbers as abstract concepts Counting shapes Num…" at bounding box center [445, 219] width 660 height 16
click at [377, 323] on span "button" at bounding box center [391, 344] width 99 height 99
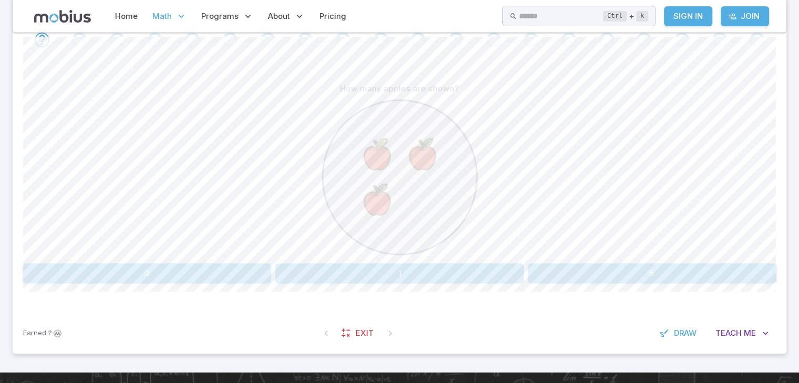
scroll to position [231, 0]
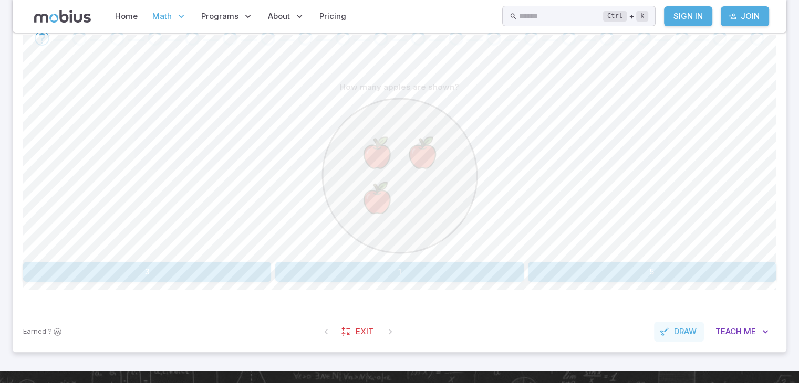
click at [691, 330] on span "Draw" at bounding box center [685, 332] width 23 height 12
click at [111, 264] on div at bounding box center [109, 271] width 19 height 19
click at [86, 266] on icon at bounding box center [88, 271] width 10 height 10
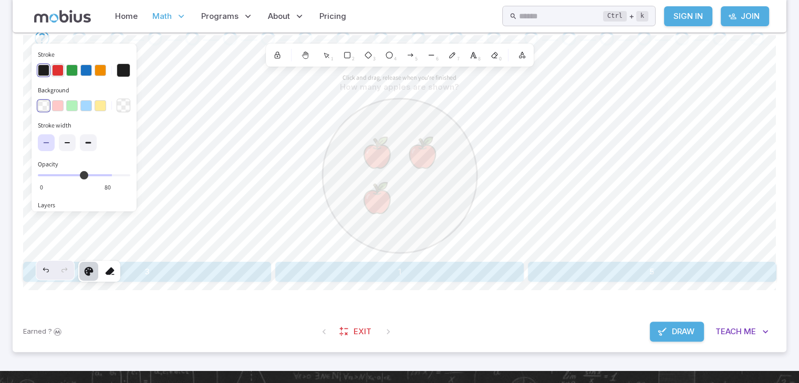
click at [56, 67] on button "button" at bounding box center [58, 71] width 12 height 12
click at [109, 272] on icon at bounding box center [109, 271] width 10 height 10
click at [731, 328] on span "Teach" at bounding box center [728, 332] width 26 height 12
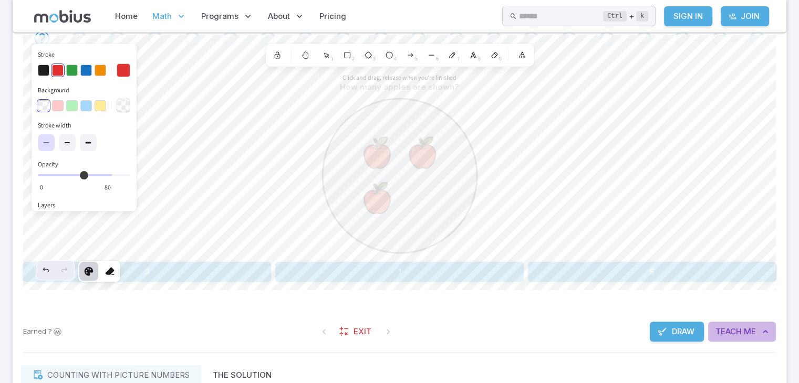
click at [733, 326] on span "Teach" at bounding box center [728, 332] width 26 height 12
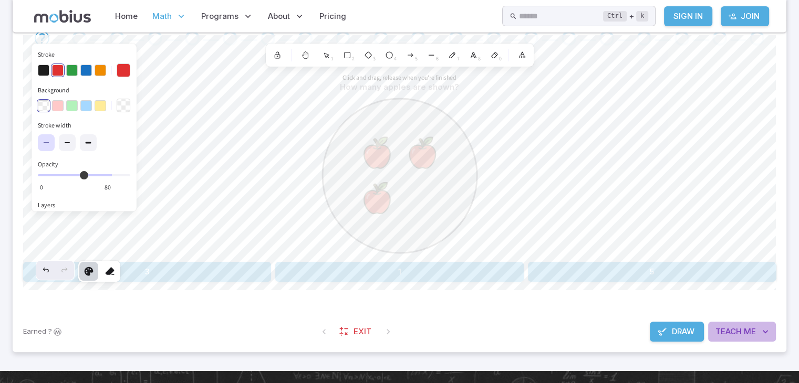
click at [733, 326] on span "Teach" at bounding box center [728, 332] width 26 height 12
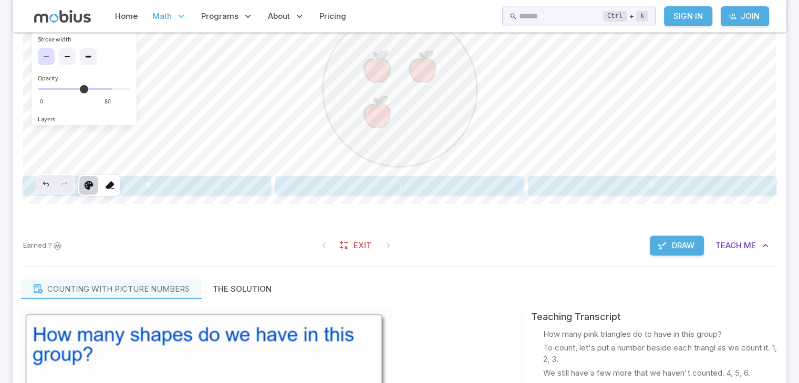
scroll to position [315, 0]
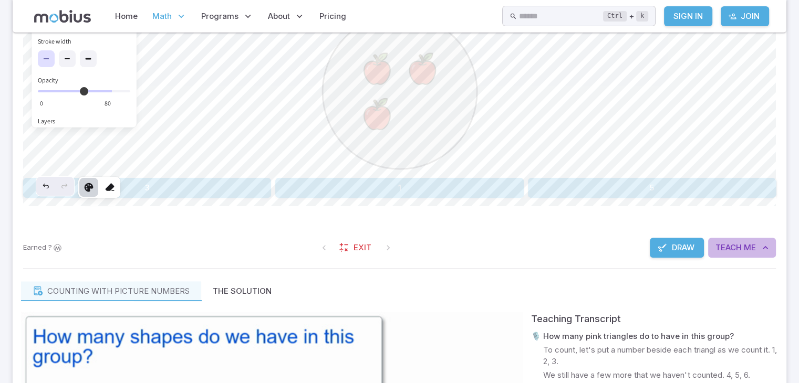
click at [730, 243] on span "Teach" at bounding box center [728, 248] width 26 height 12
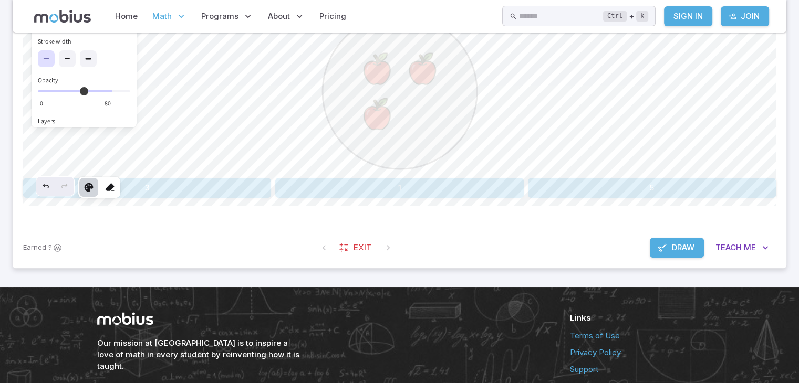
click at [705, 246] on div "Draw Teach Me" at bounding box center [712, 248] width 126 height 20
click at [727, 244] on span "Teach" at bounding box center [728, 248] width 26 height 12
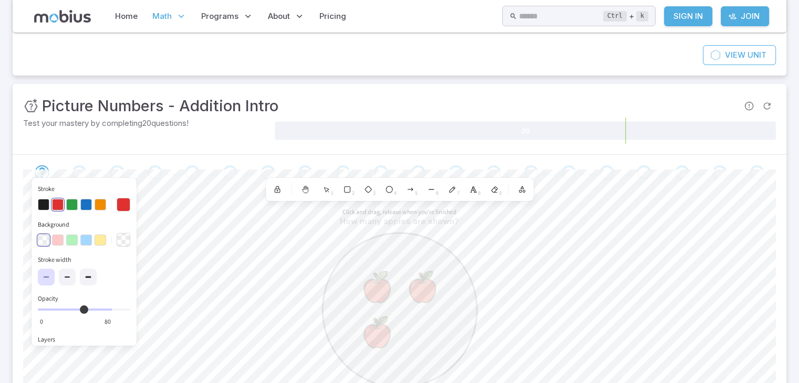
scroll to position [61, 0]
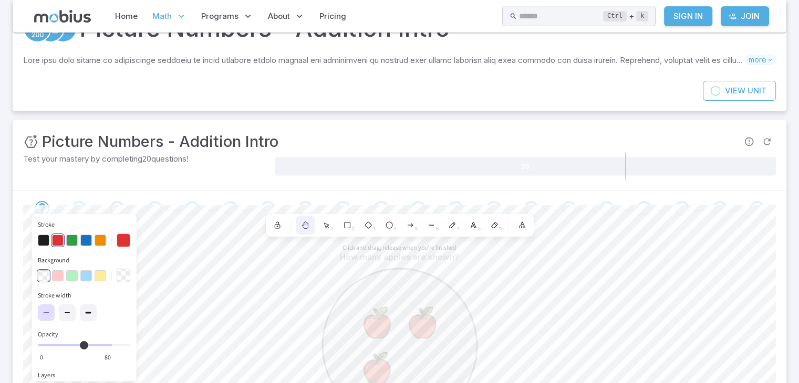
click at [301, 223] on icon at bounding box center [305, 225] width 8 height 8
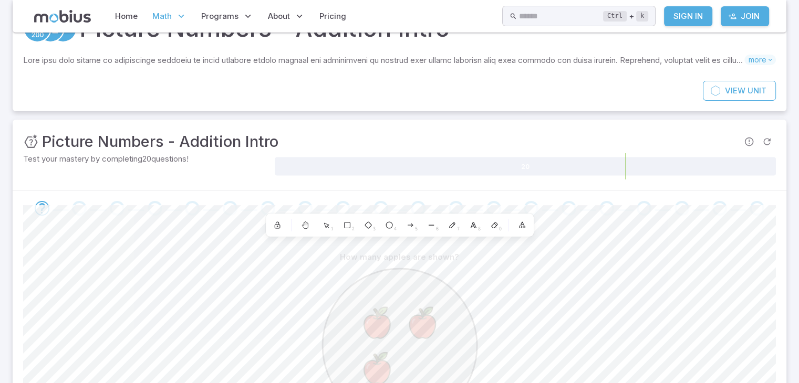
scroll to position [138, 0]
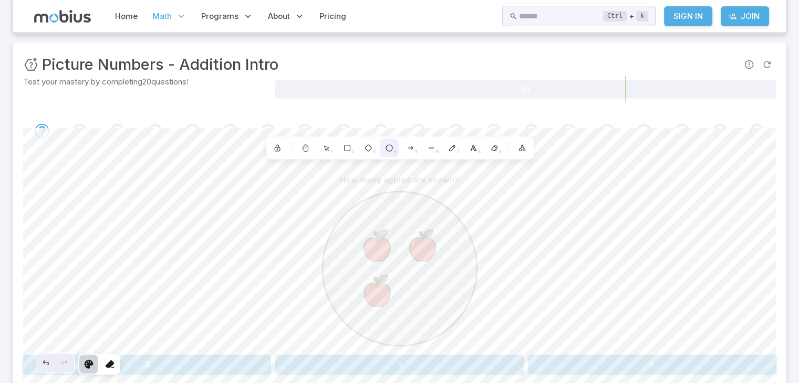
click at [386, 141] on div "4" at bounding box center [389, 148] width 19 height 19
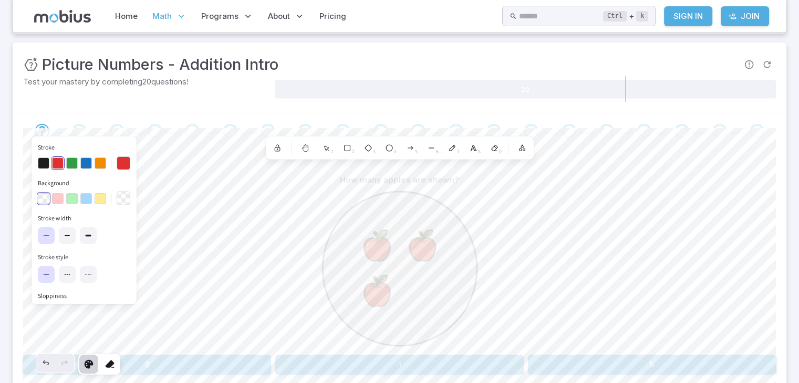
click at [55, 154] on div at bounding box center [84, 163] width 92 height 18
click at [80, 157] on button "button" at bounding box center [86, 163] width 12 height 12
click at [386, 144] on icon at bounding box center [389, 148] width 8 height 8
click at [121, 196] on button "Background" at bounding box center [124, 199] width 14 height 14
click at [388, 145] on circle at bounding box center [389, 148] width 6 height 6
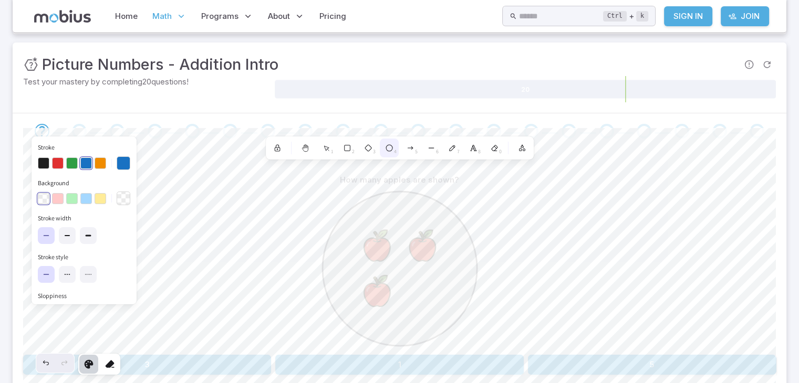
click at [388, 145] on circle at bounding box center [389, 148] width 6 height 6
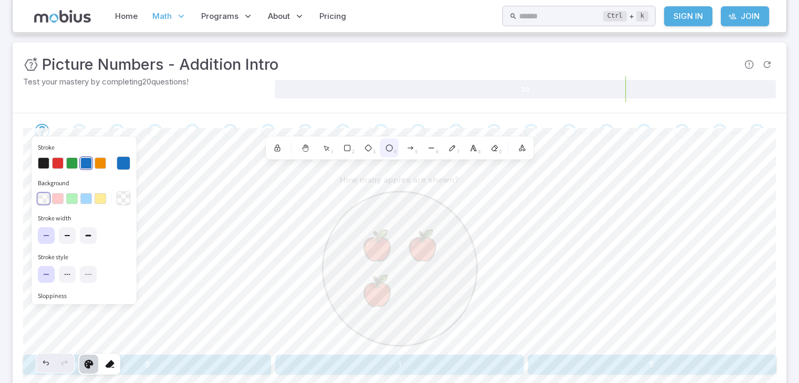
click at [388, 145] on circle at bounding box center [389, 148] width 6 height 6
click at [382, 146] on div "4" at bounding box center [389, 148] width 19 height 19
click at [110, 361] on icon at bounding box center [109, 364] width 10 height 10
click at [109, 359] on icon at bounding box center [109, 364] width 10 height 10
